Goal: Information Seeking & Learning: Check status

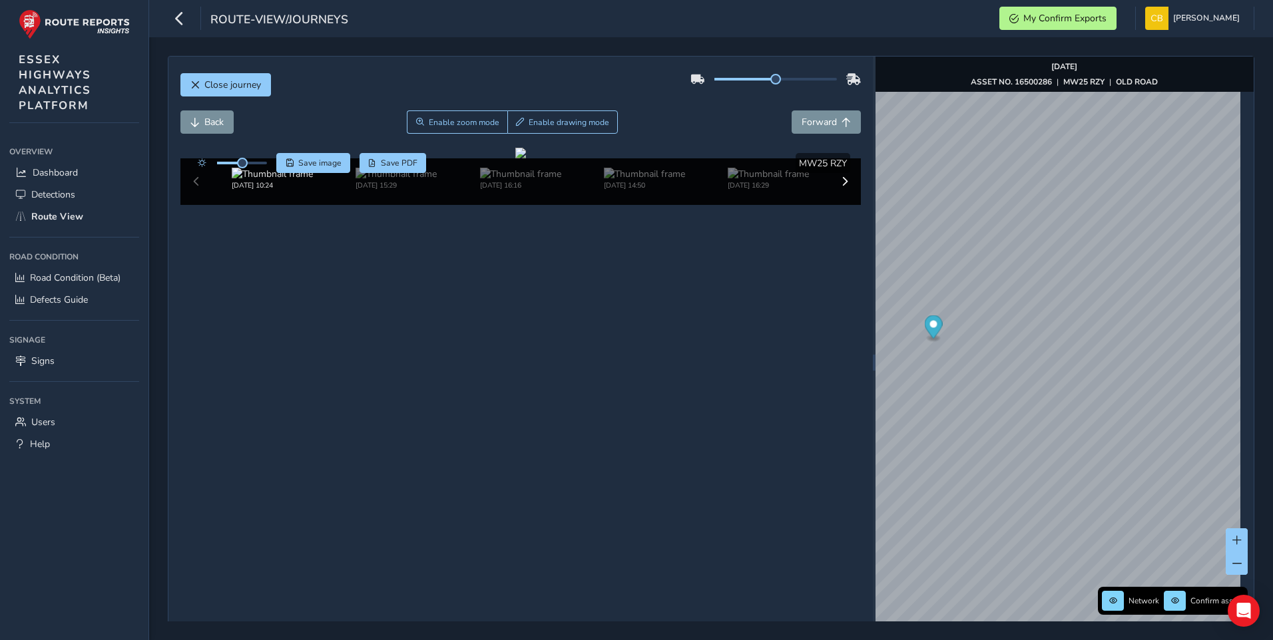
scroll to position [47, 0]
click at [40, 216] on span "Route View" at bounding box center [57, 216] width 52 height 13
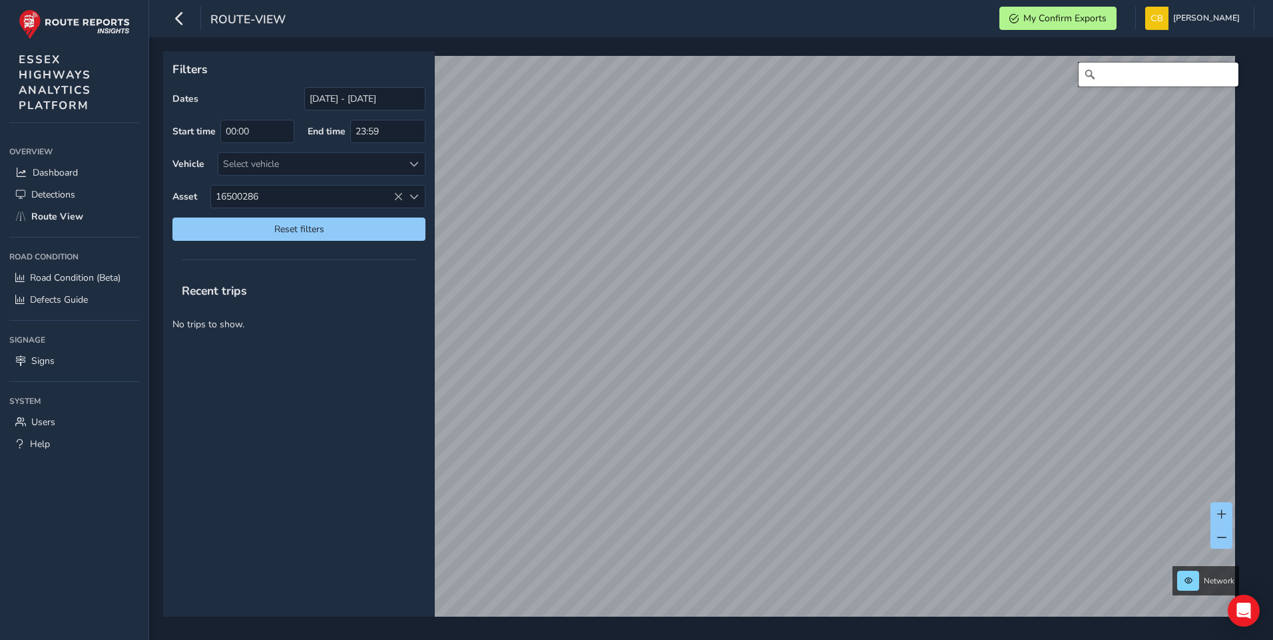
click at [1098, 80] on input "Search" at bounding box center [1158, 75] width 160 height 24
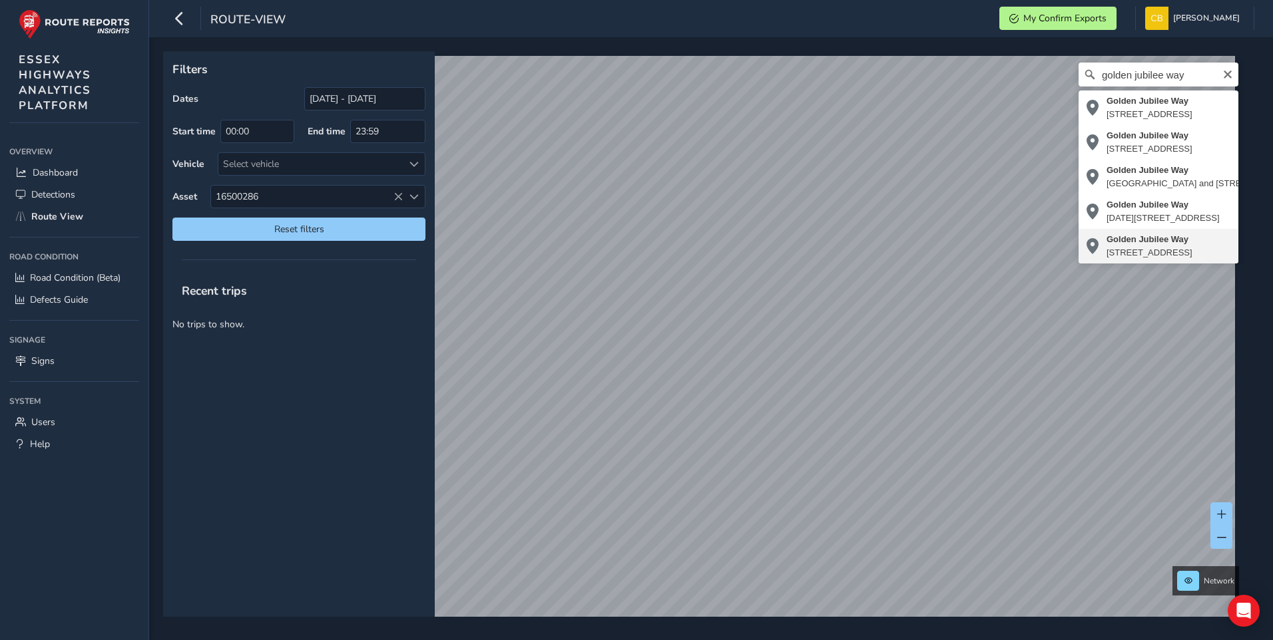
type input "[STREET_ADDRESS]"
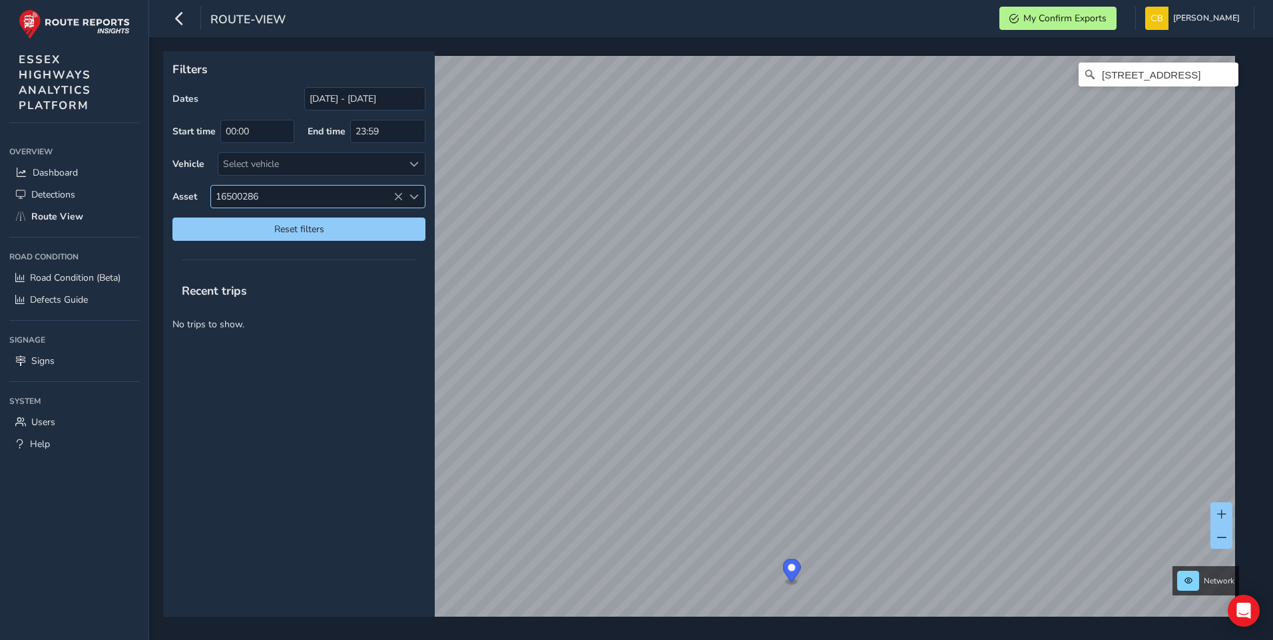
click at [396, 195] on icon at bounding box center [397, 196] width 9 height 9
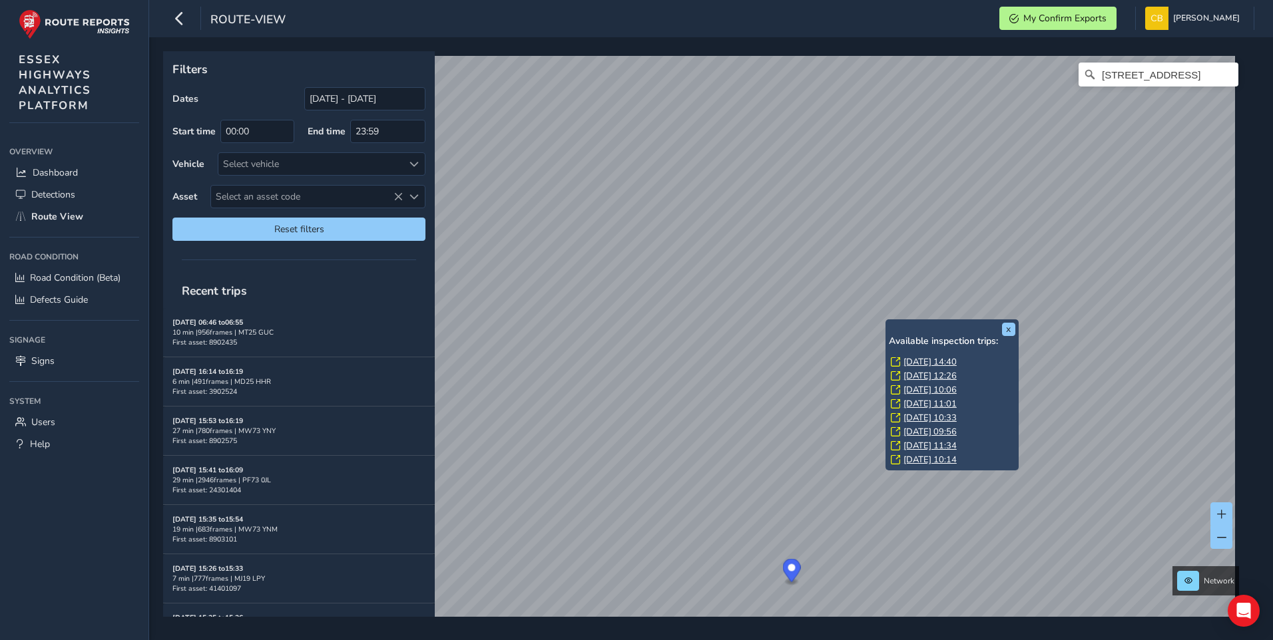
click at [925, 356] on link "[DATE] 14:40" at bounding box center [929, 362] width 53 height 12
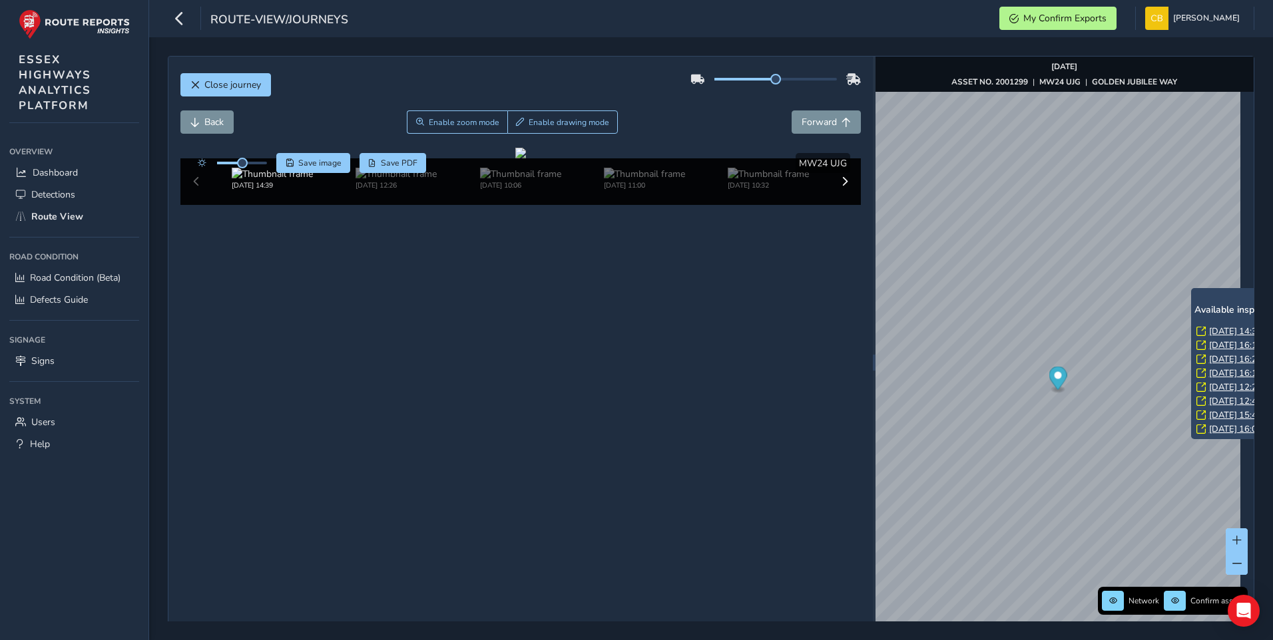
click at [1213, 328] on link "[DATE] 14:34" at bounding box center [1235, 331] width 53 height 12
click at [1233, 328] on link "[DATE] 14:34" at bounding box center [1235, 331] width 53 height 12
